Goal: Information Seeking & Learning: Find specific page/section

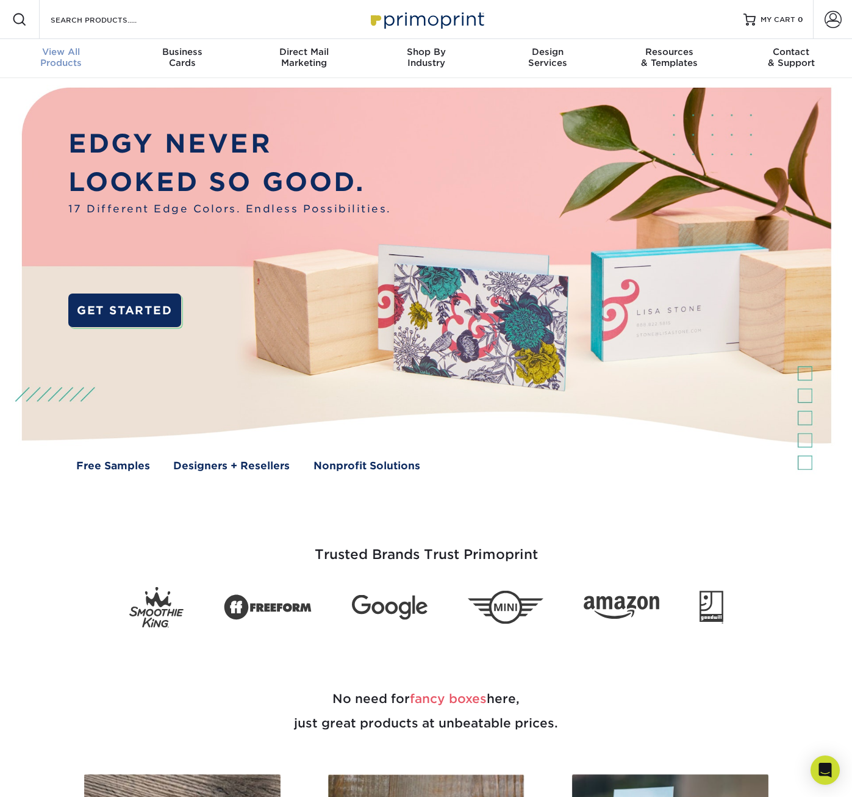
click at [63, 63] on div "View All Products" at bounding box center [61, 57] width 122 height 22
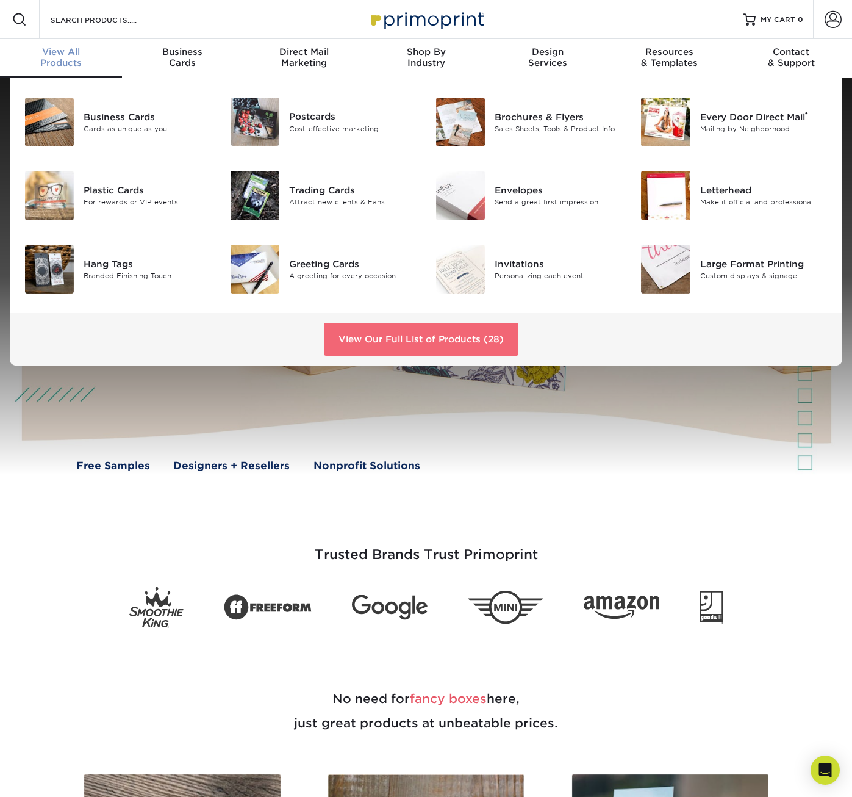
click at [438, 337] on link "View Our Full List of Products (28)" at bounding box center [421, 339] width 195 height 33
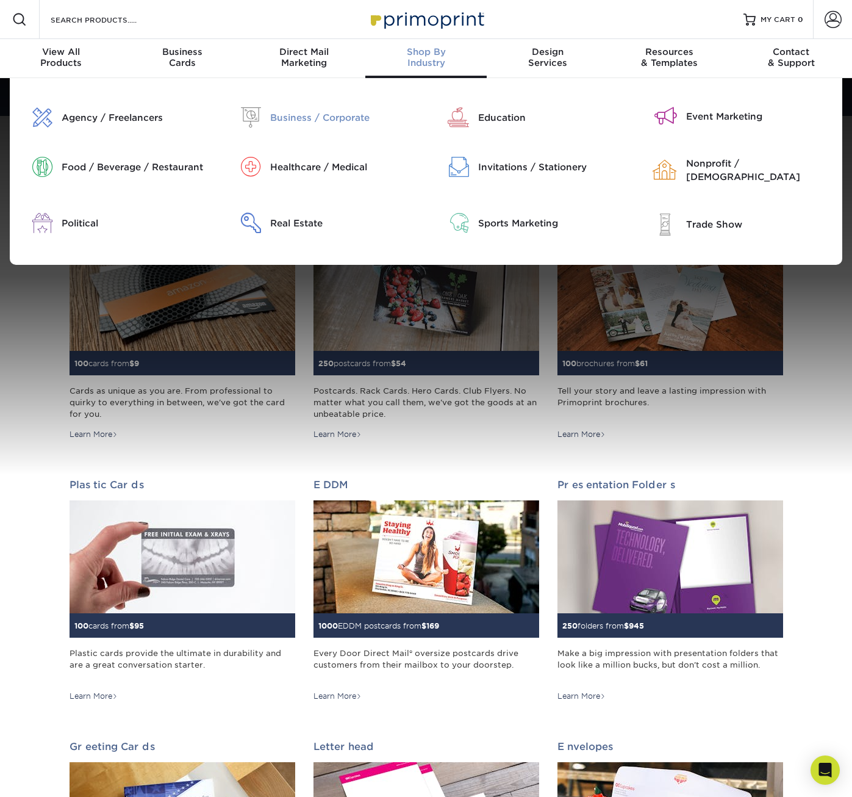
click at [328, 115] on div "Business / Corporate" at bounding box center [343, 117] width 147 height 13
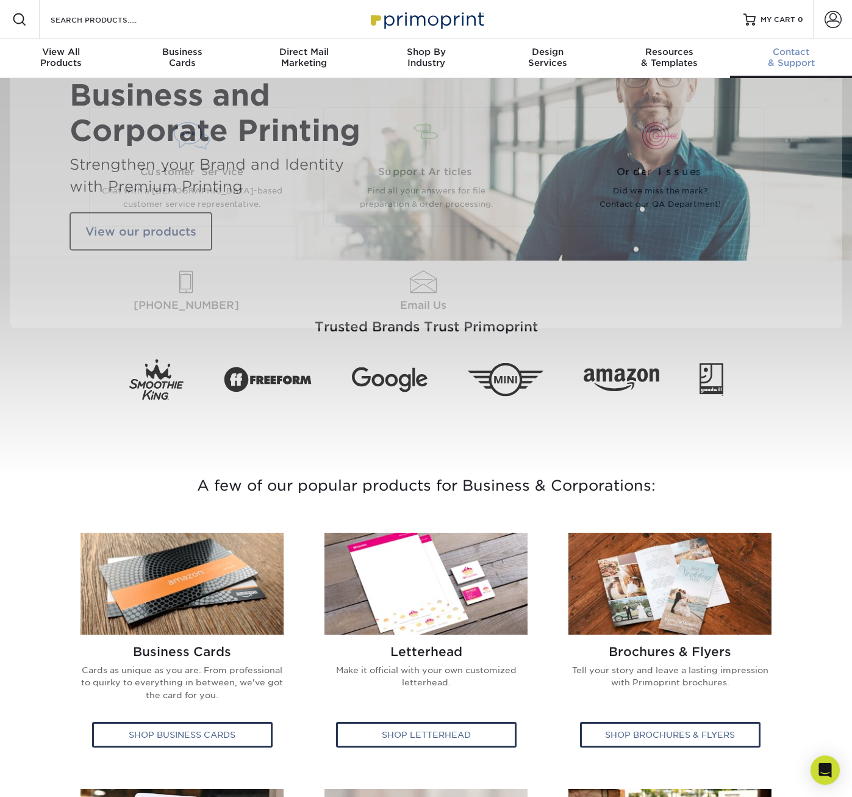
click at [789, 65] on div "Contact & Support" at bounding box center [791, 57] width 122 height 22
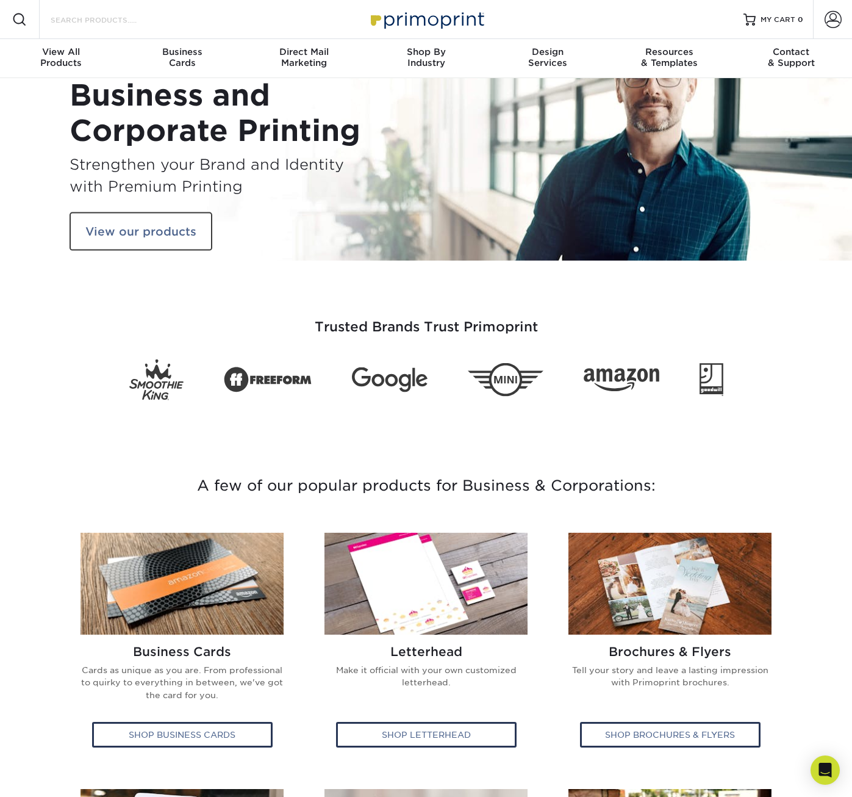
click at [70, 21] on input "Search Products" at bounding box center [108, 19] width 119 height 15
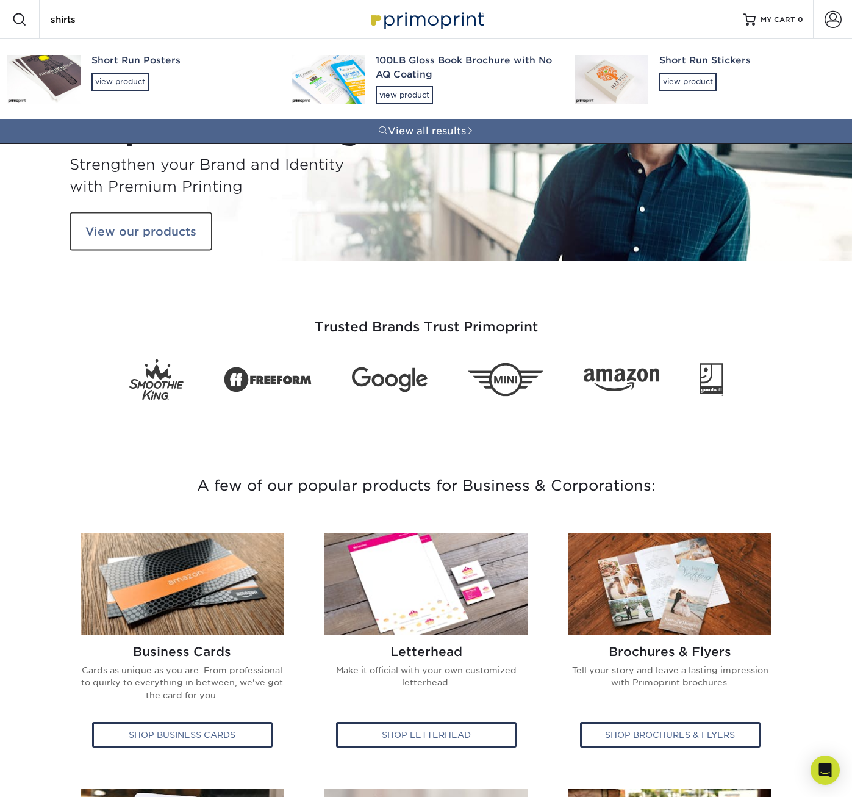
type input "shirts"
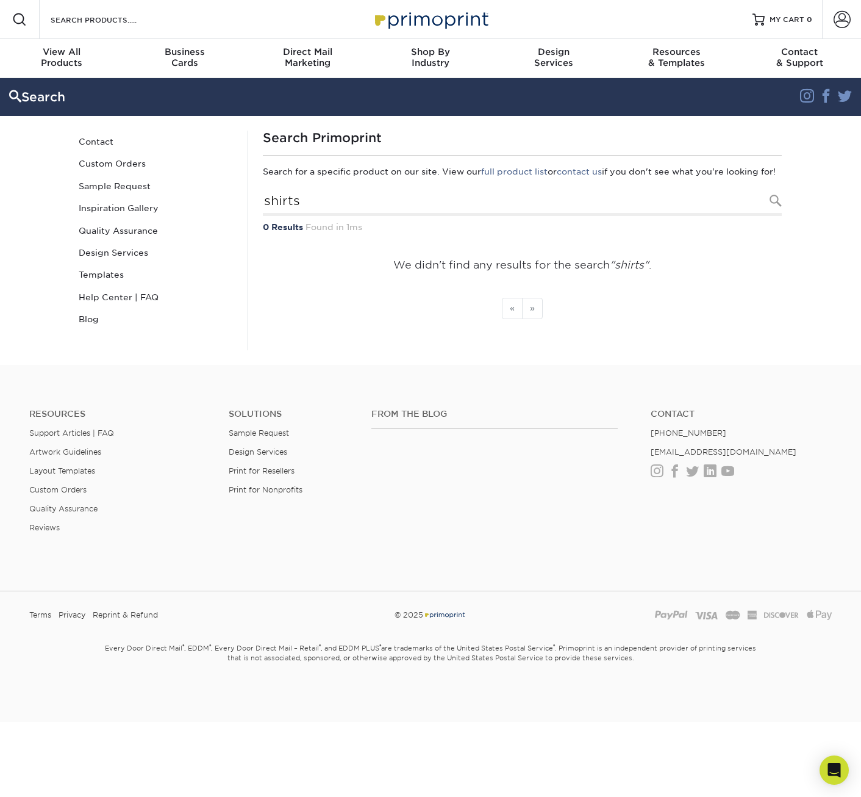
click at [410, 18] on img at bounding box center [431, 19] width 122 height 26
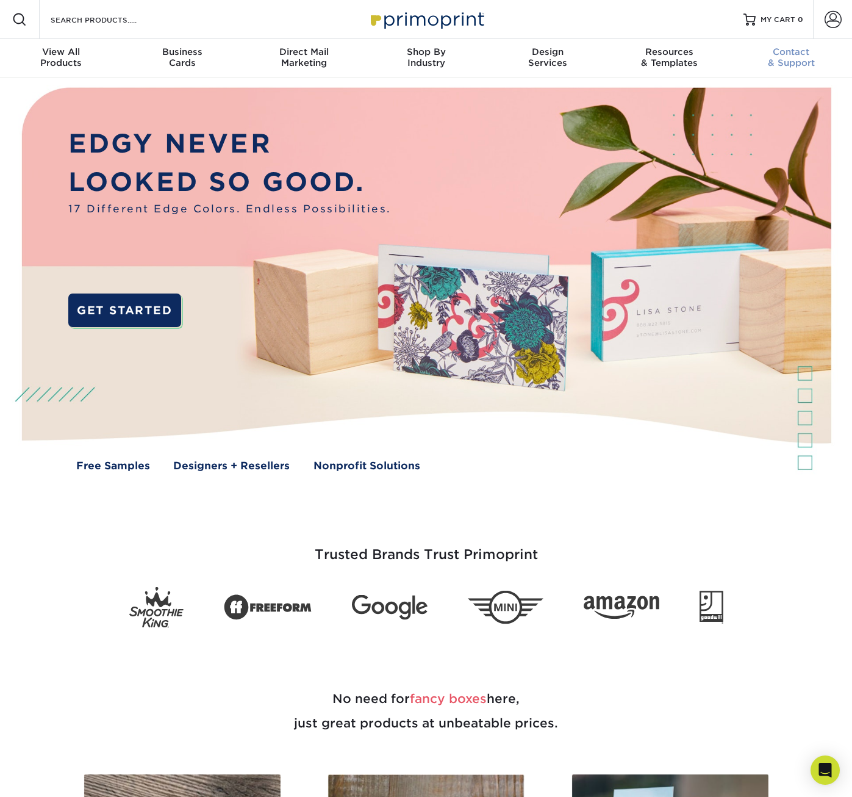
click at [793, 57] on div "Contact & Support" at bounding box center [791, 57] width 122 height 22
